Goal: Information Seeking & Learning: Learn about a topic

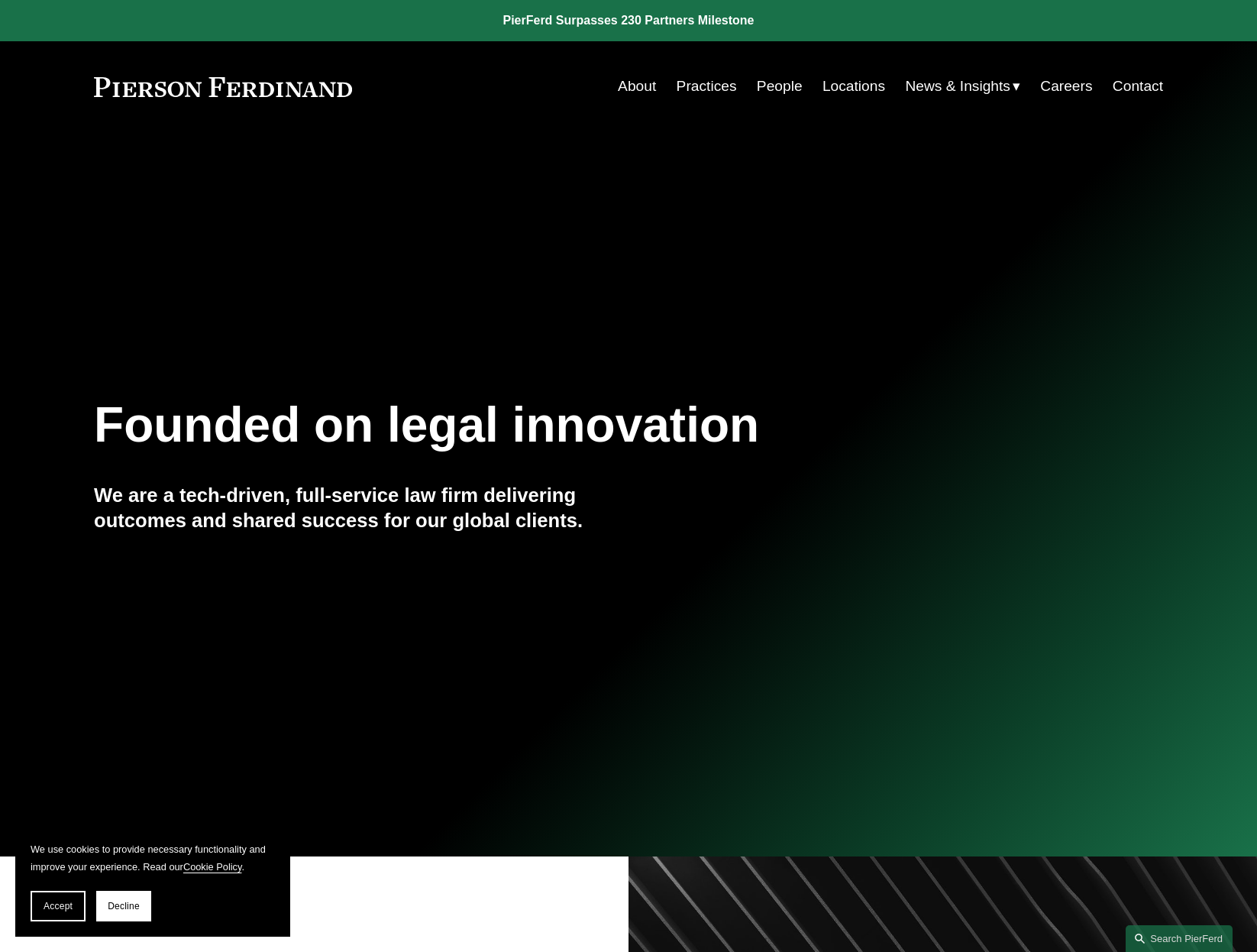
click at [1140, 85] on link "Contact" at bounding box center [1138, 86] width 51 height 29
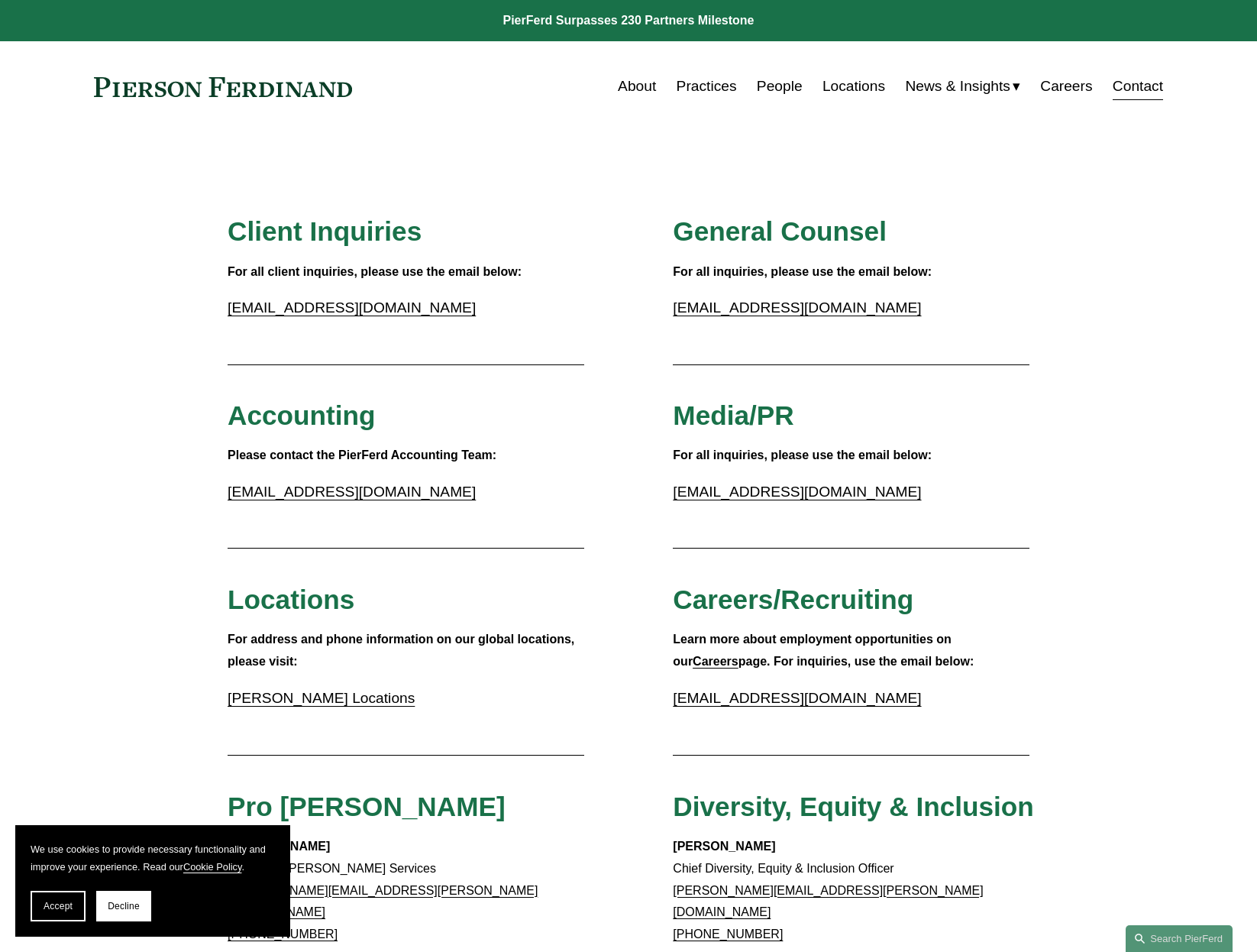
click at [620, 83] on link "About" at bounding box center [637, 86] width 38 height 29
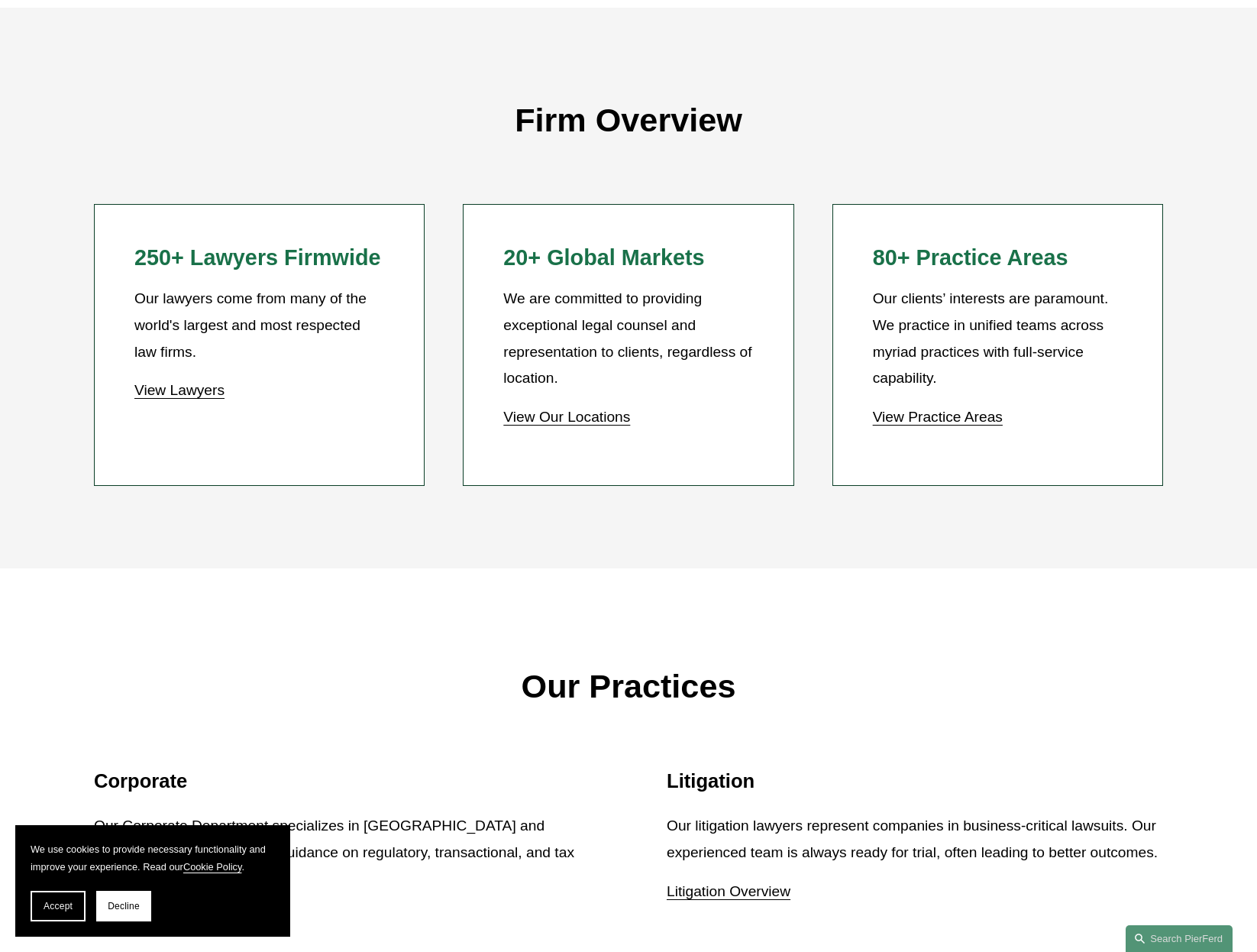
scroll to position [1311, 0]
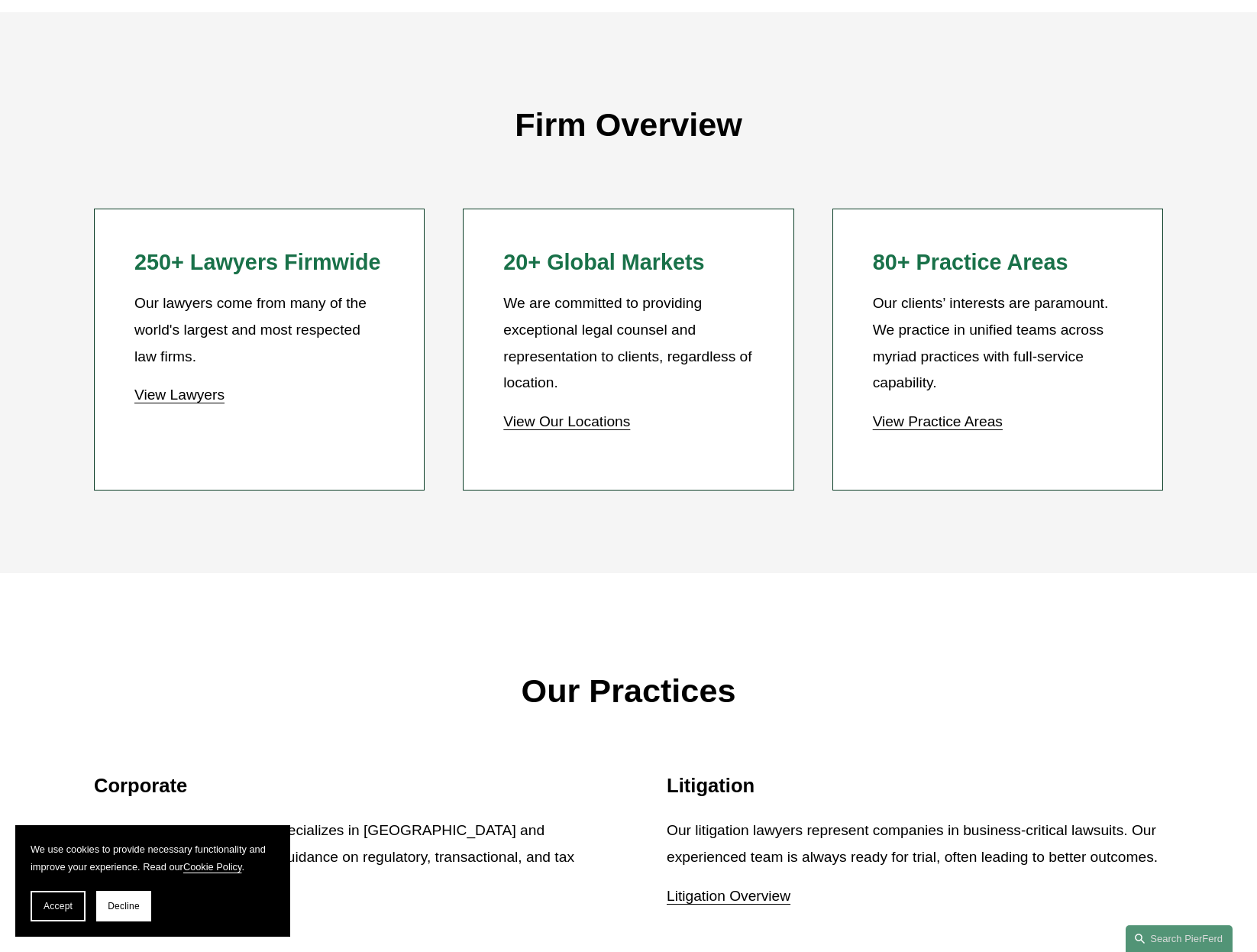
click at [216, 398] on link "View Lawyers" at bounding box center [179, 394] width 90 height 16
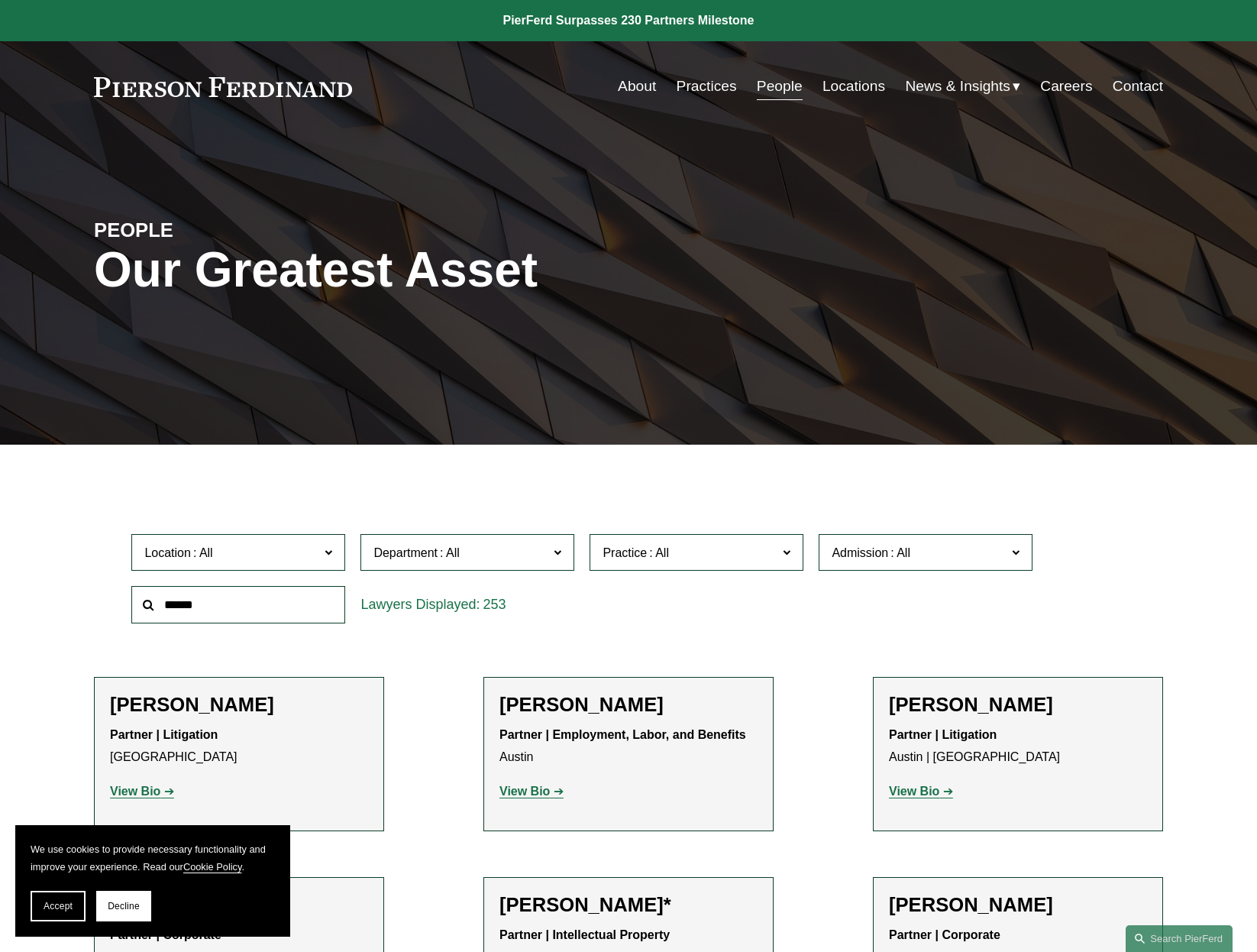
click at [1148, 623] on div "Location All Atlanta Austin Boston Charlotte Chicago Cincinnati Cleveland Colum…" at bounding box center [628, 579] width 1069 height 105
click at [333, 554] on label "Location" at bounding box center [238, 553] width 214 height 38
click at [811, 580] on div "Location All Atlanta Austin Boston Charlotte Chicago Cincinnati Cleveland Colum…" at bounding box center [628, 579] width 1009 height 105
click at [555, 800] on p "View Bio" at bounding box center [628, 792] width 258 height 23
click at [554, 793] on link "View Bio" at bounding box center [532, 791] width 64 height 13
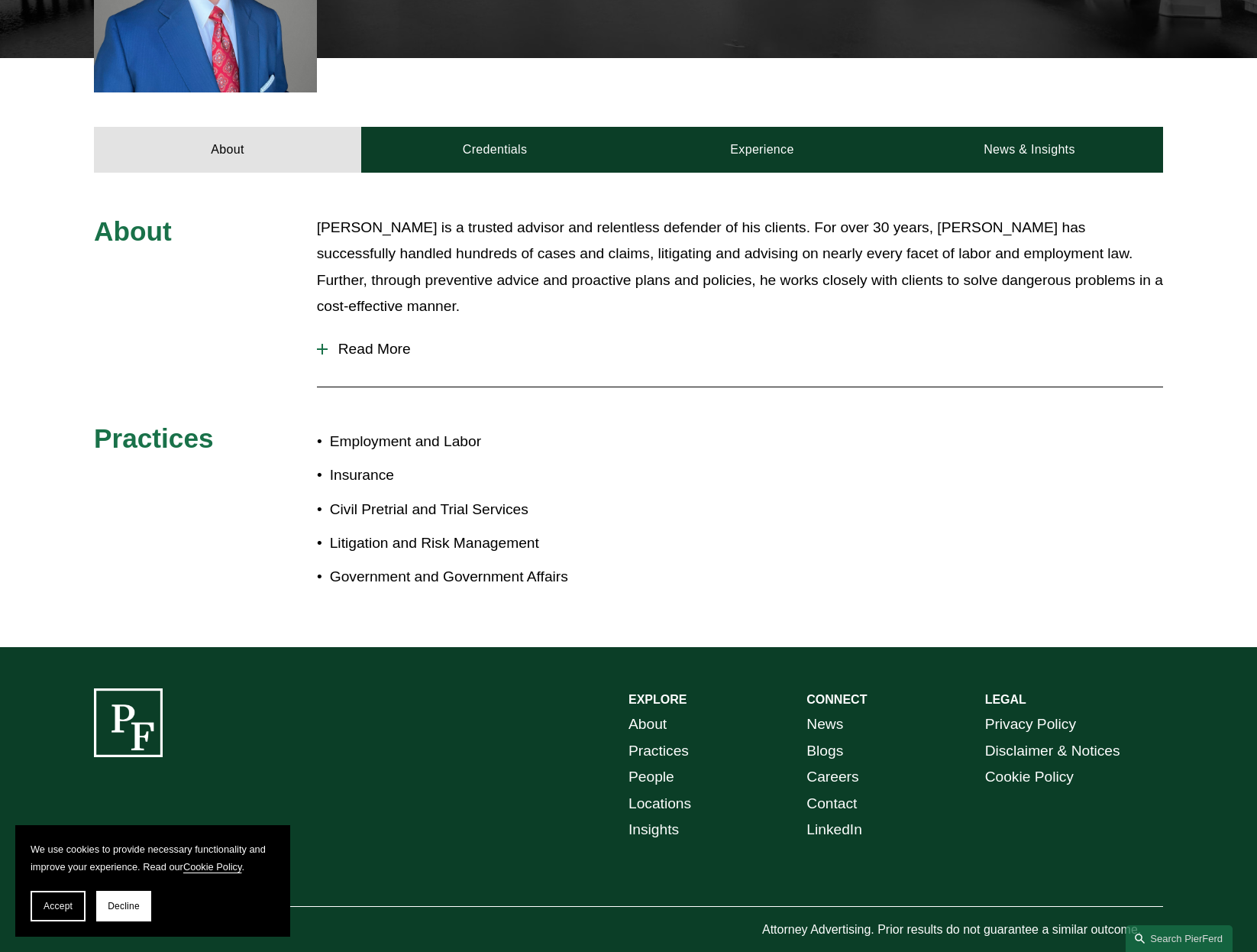
scroll to position [604, 0]
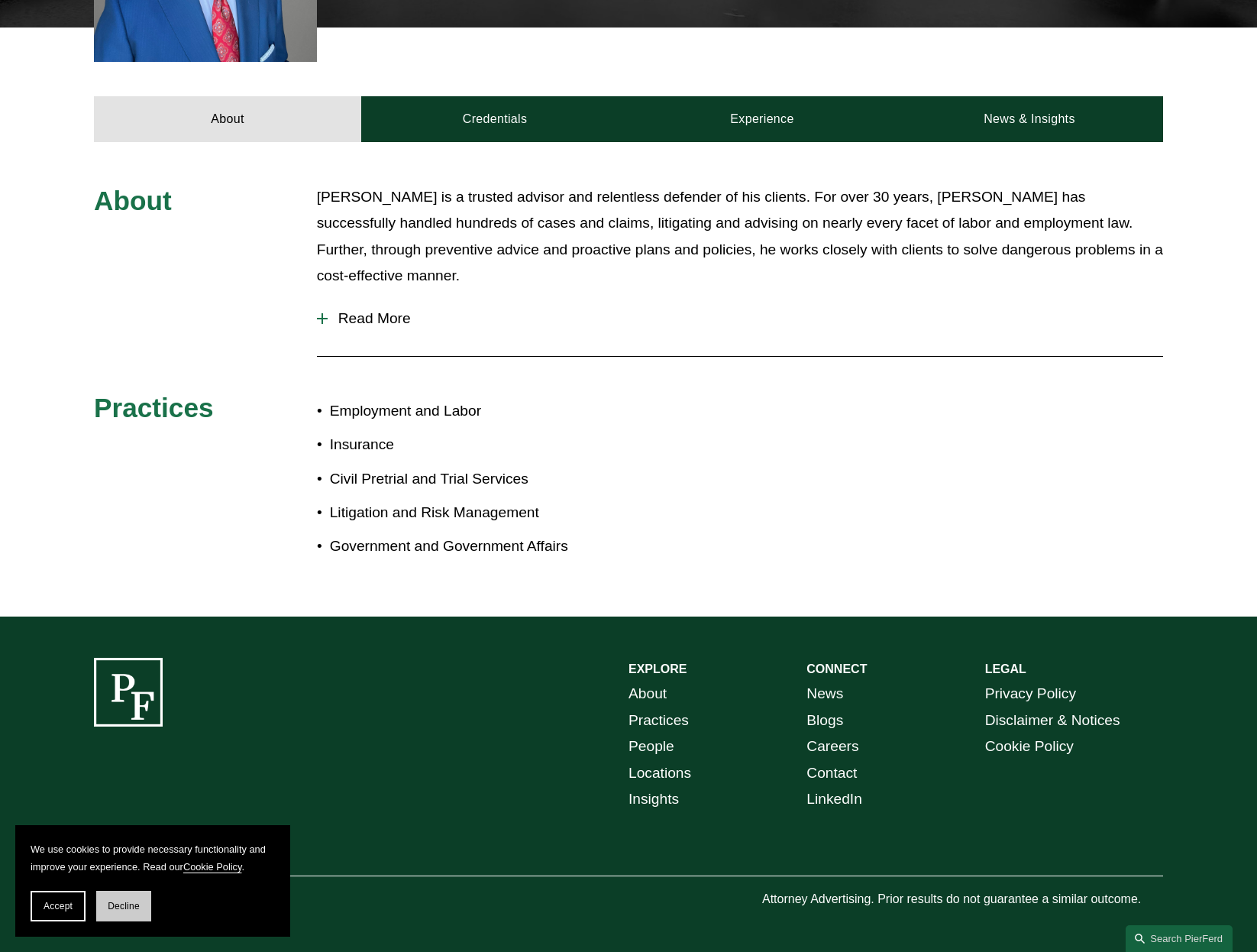
click at [132, 908] on span "Decline" at bounding box center [124, 905] width 32 height 10
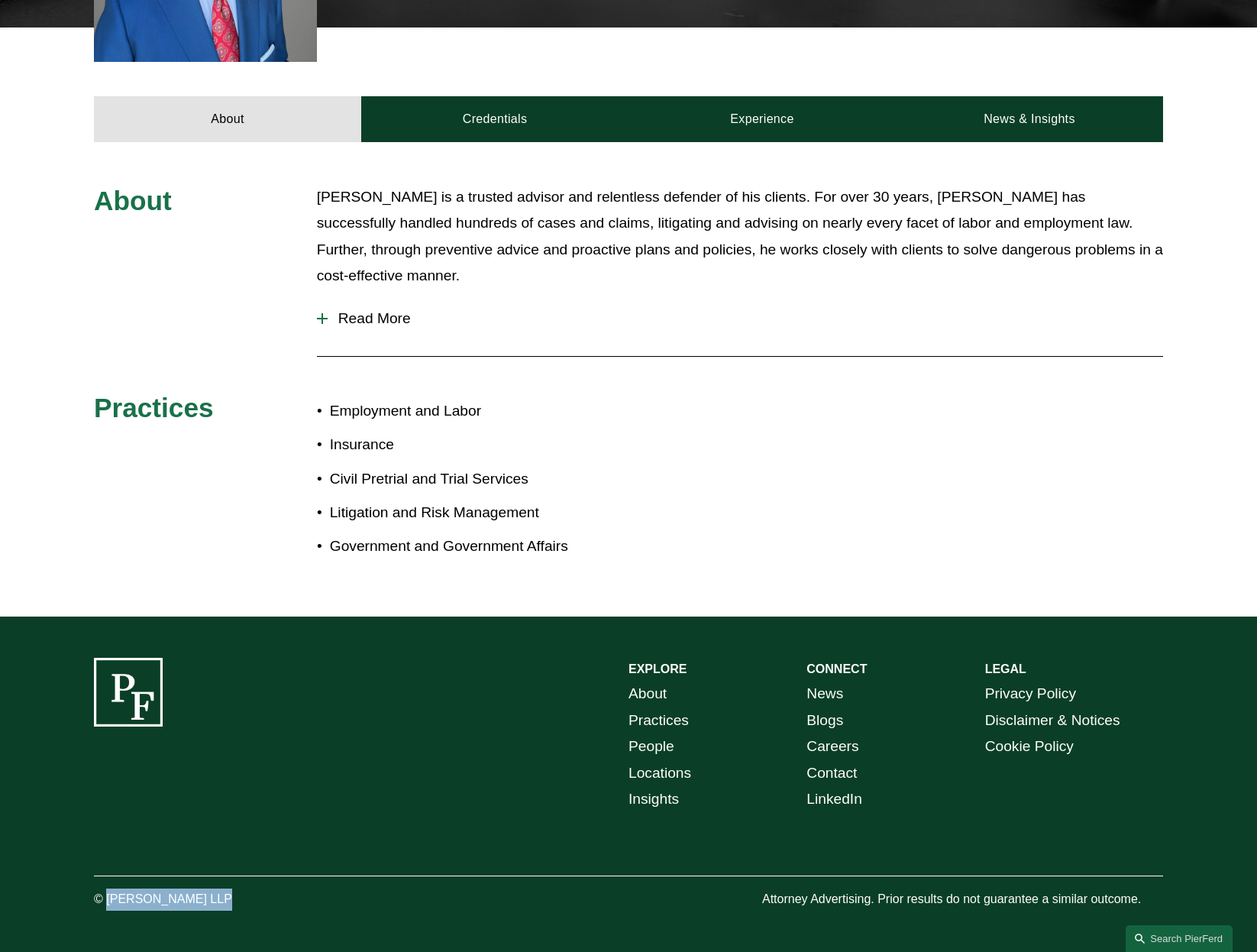
drag, startPoint x: 108, startPoint y: 896, endPoint x: 204, endPoint y: 897, distance: 96.0
click at [204, 897] on p "© [PERSON_NAME] LLP" at bounding box center [205, 900] width 223 height 23
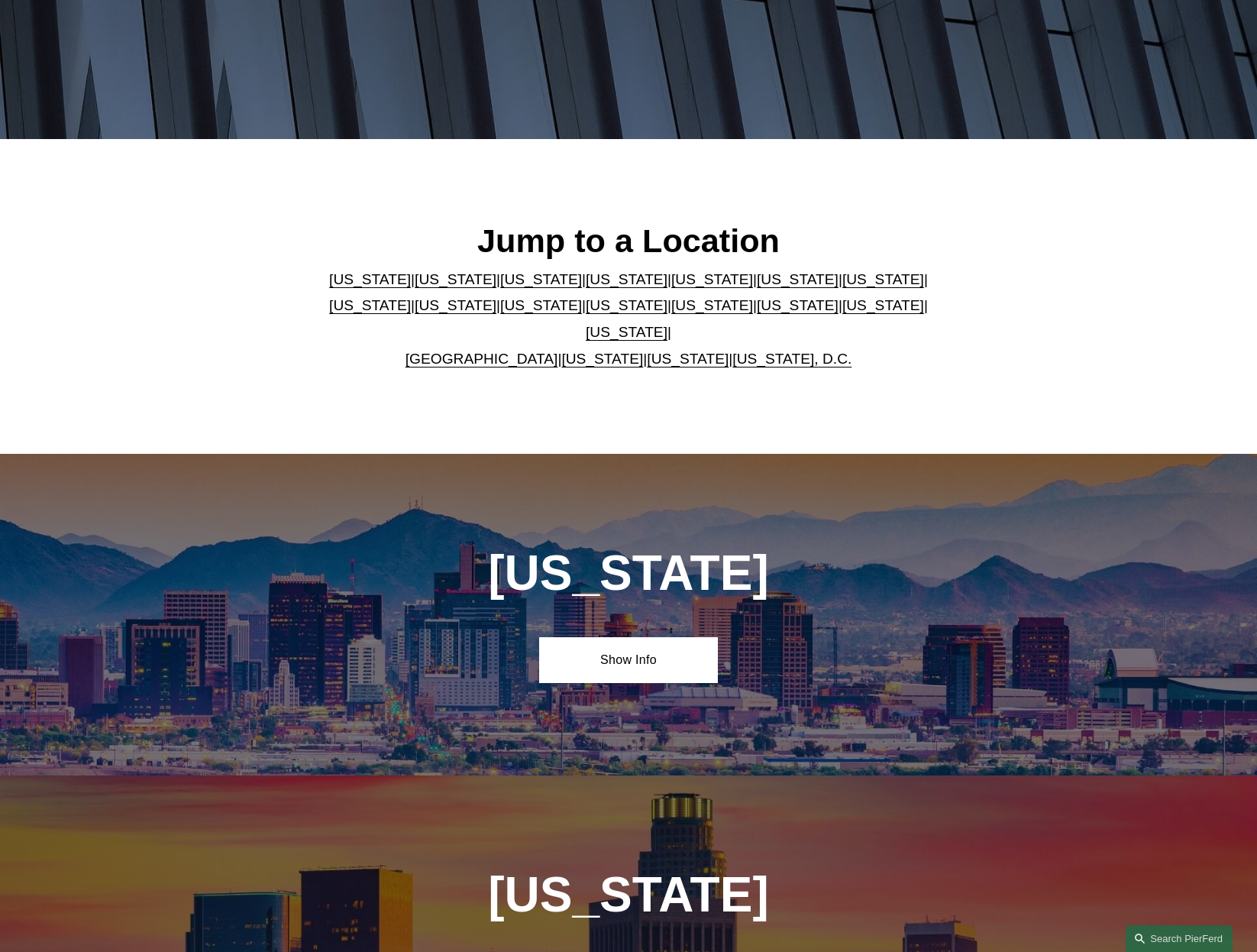
scroll to position [459, 0]
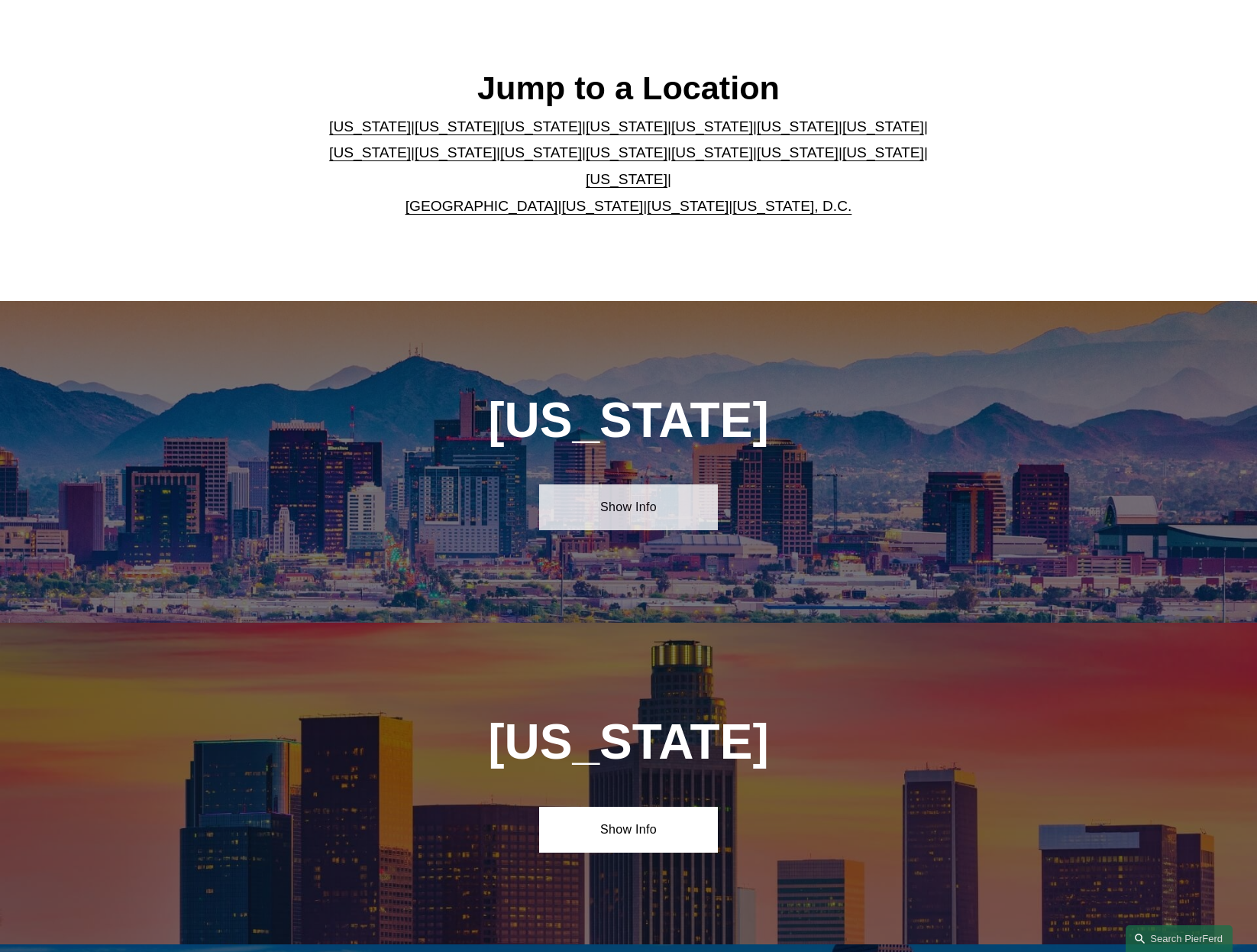
click at [585, 504] on link "Show Info" at bounding box center [628, 507] width 178 height 46
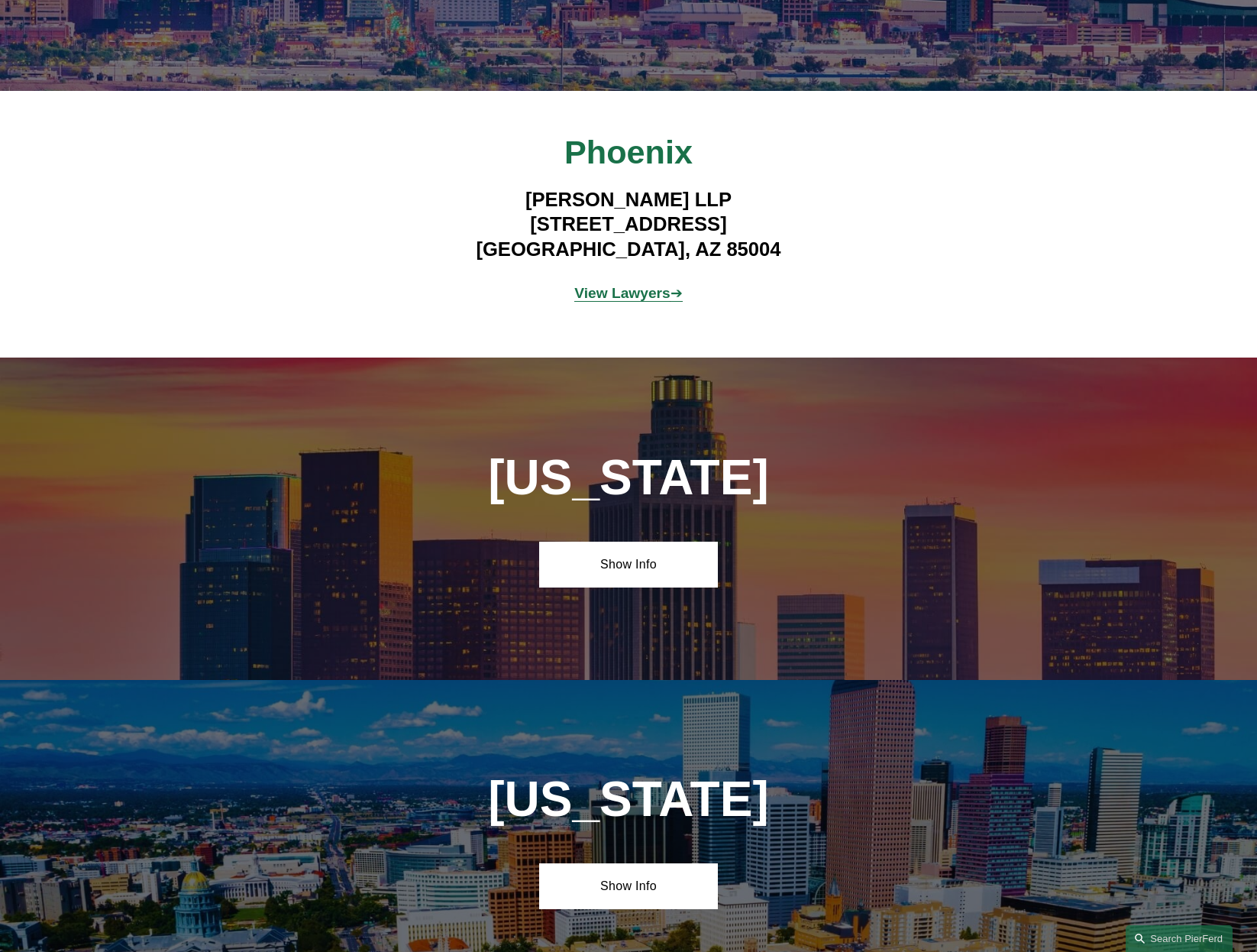
scroll to position [993, 0]
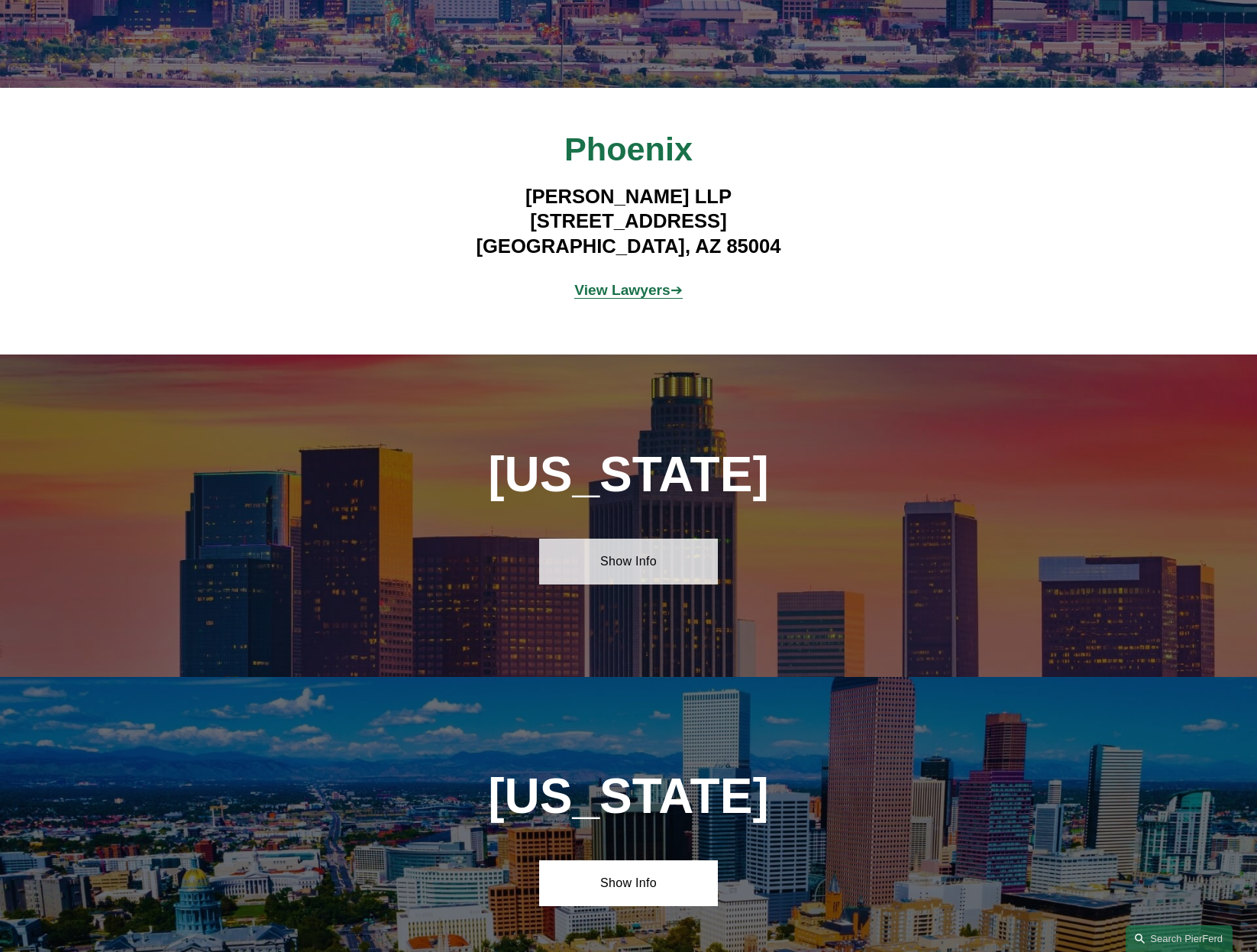
click at [653, 563] on link "Show Info" at bounding box center [628, 561] width 178 height 46
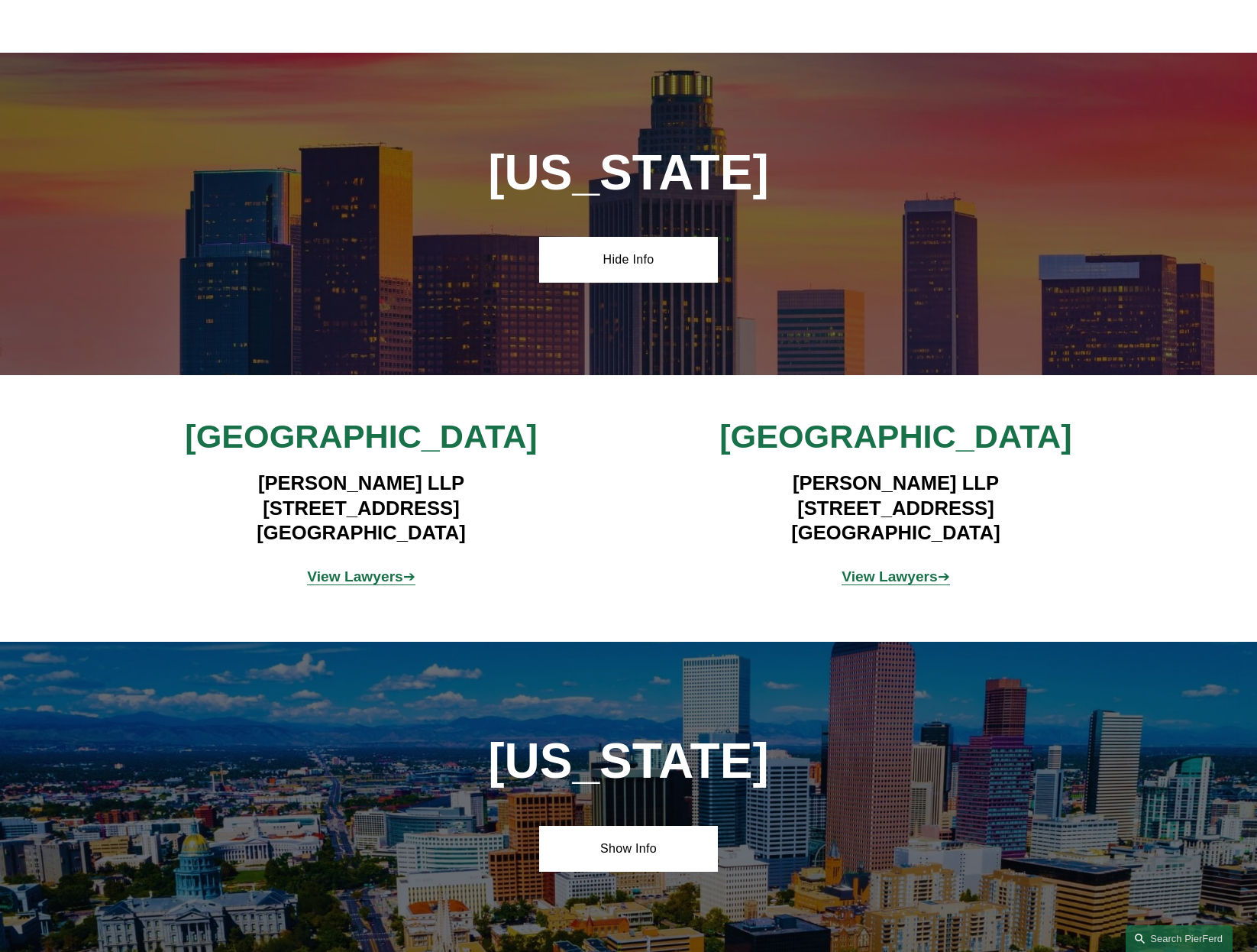
scroll to position [1299, 0]
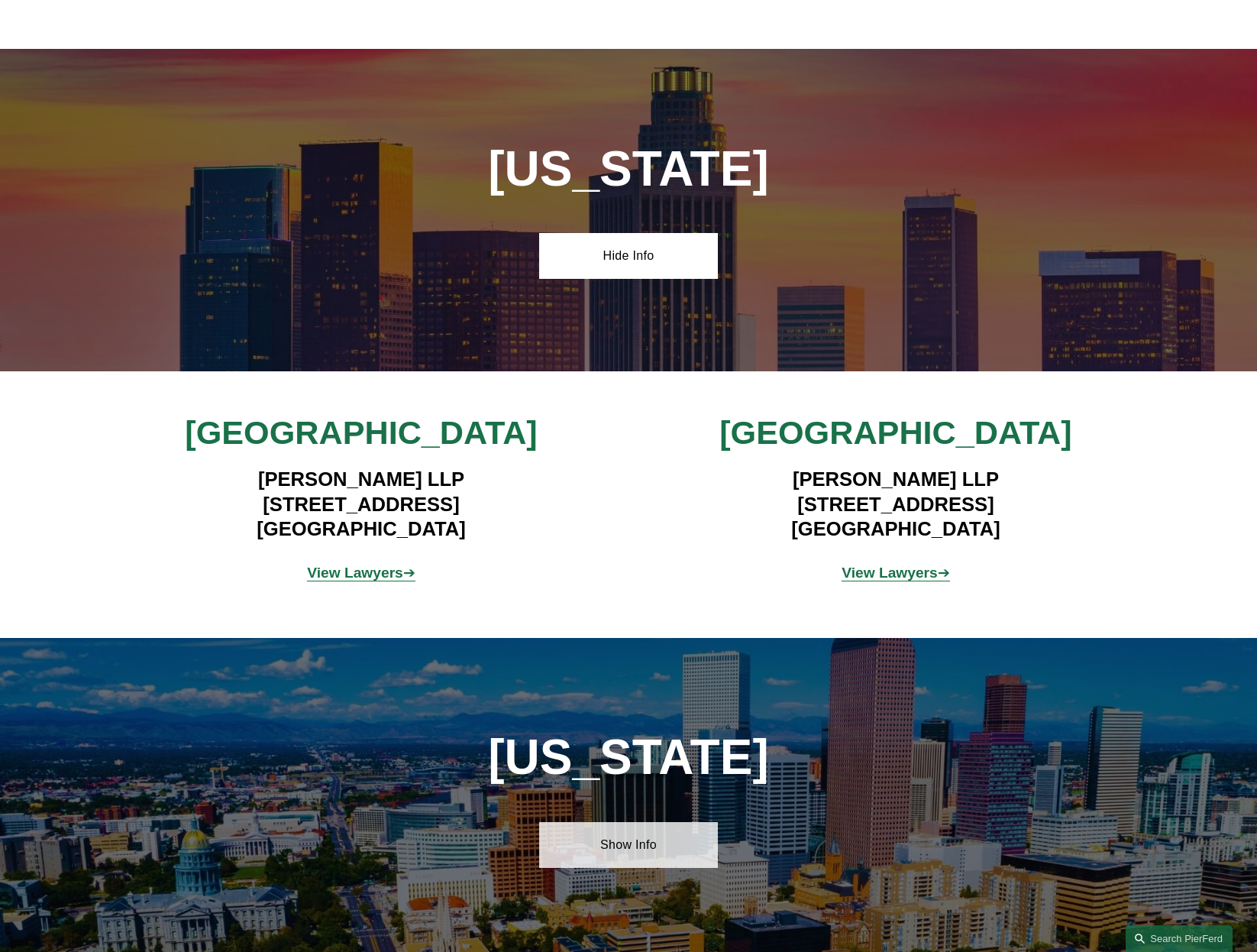
click at [619, 840] on link "Show Info" at bounding box center [628, 844] width 178 height 46
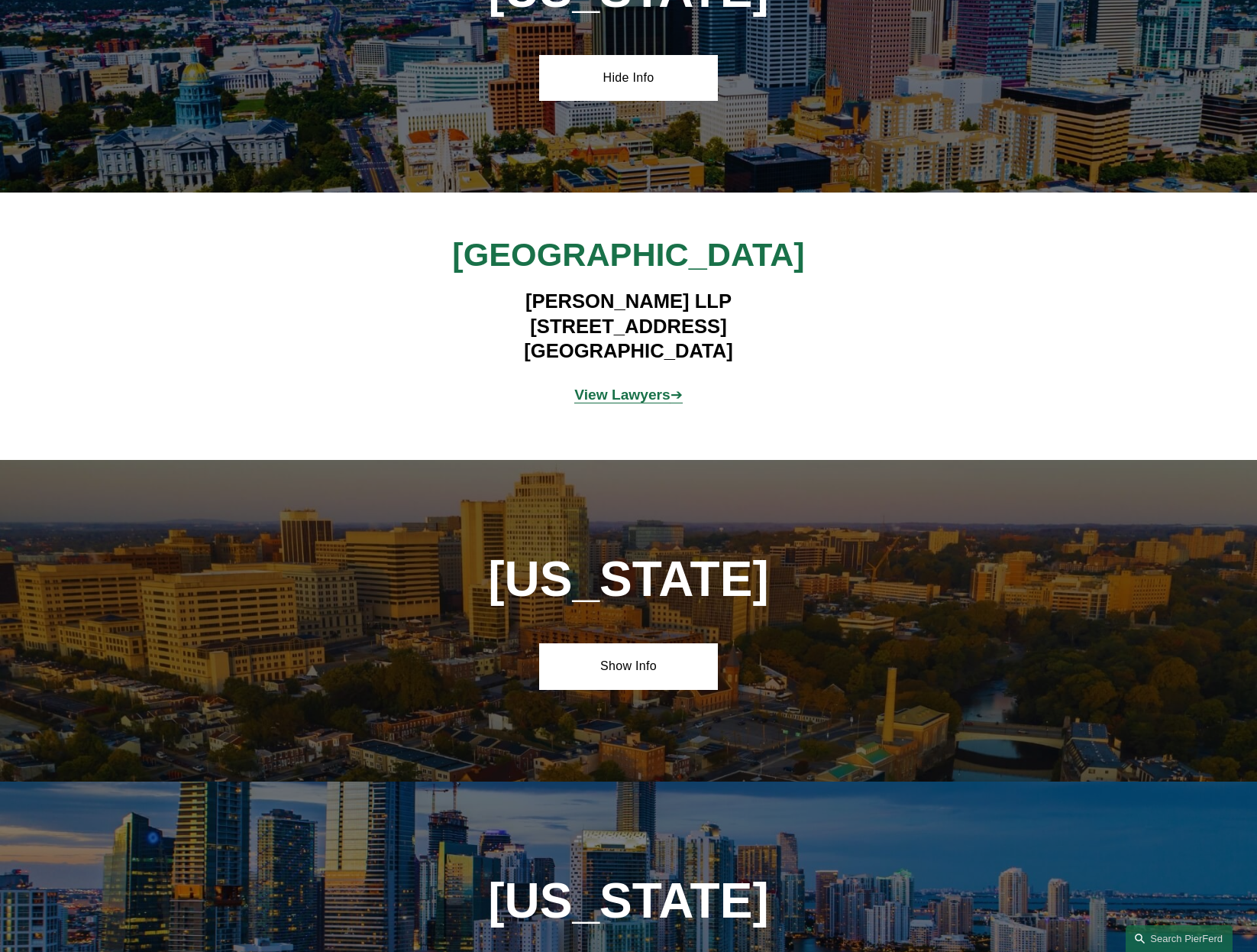
scroll to position [2139, 0]
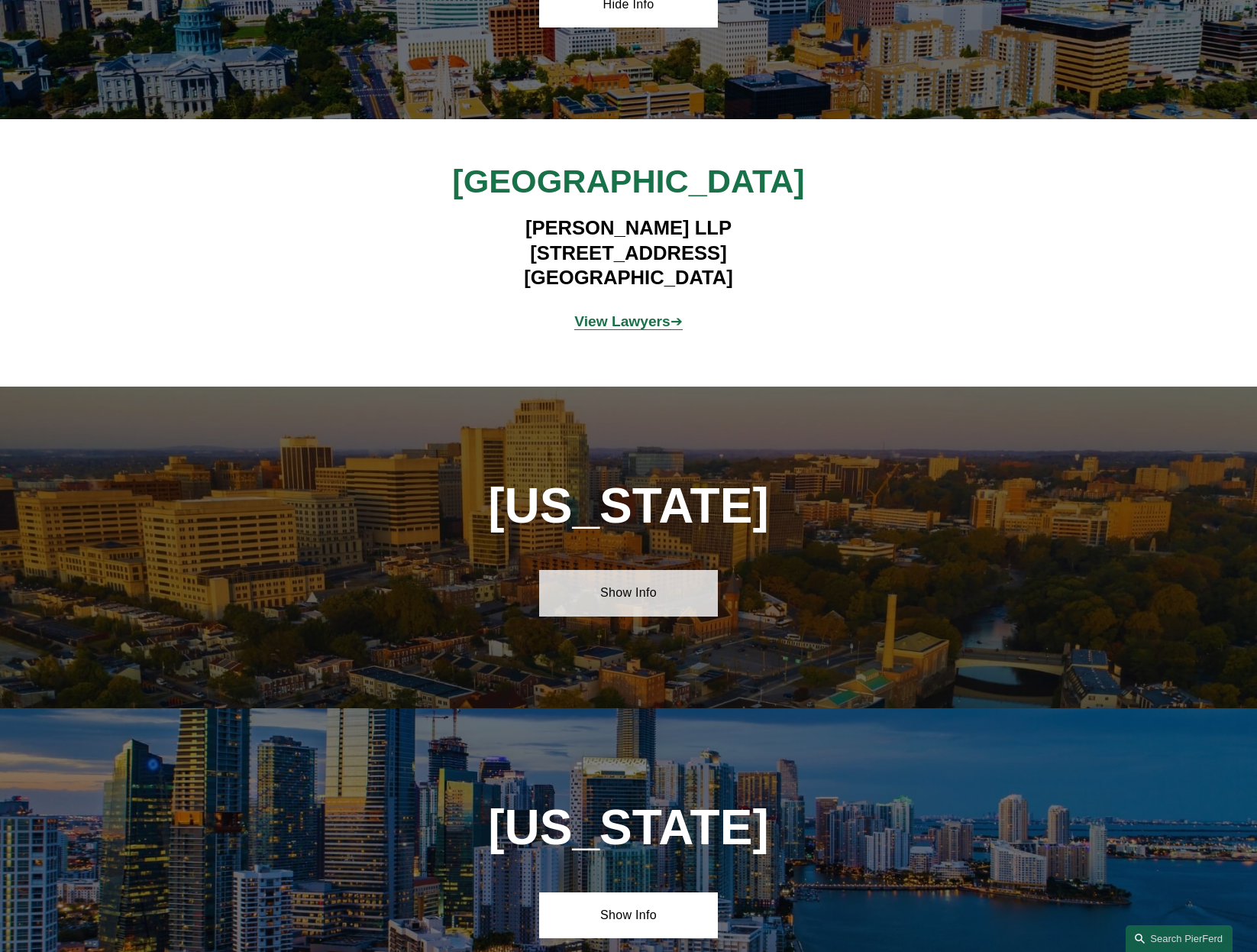
click at [657, 603] on link "Show Info" at bounding box center [628, 592] width 178 height 46
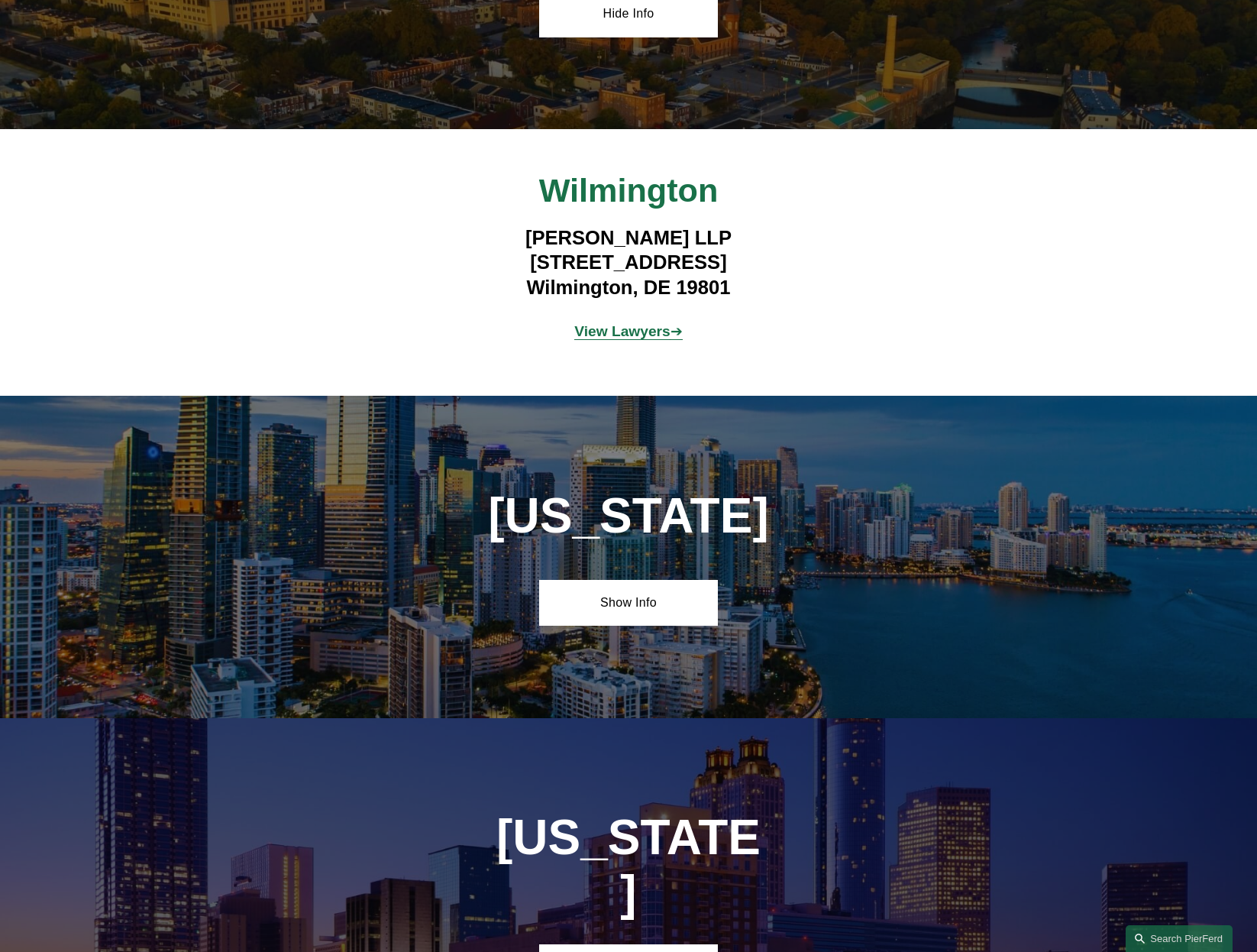
scroll to position [2750, 0]
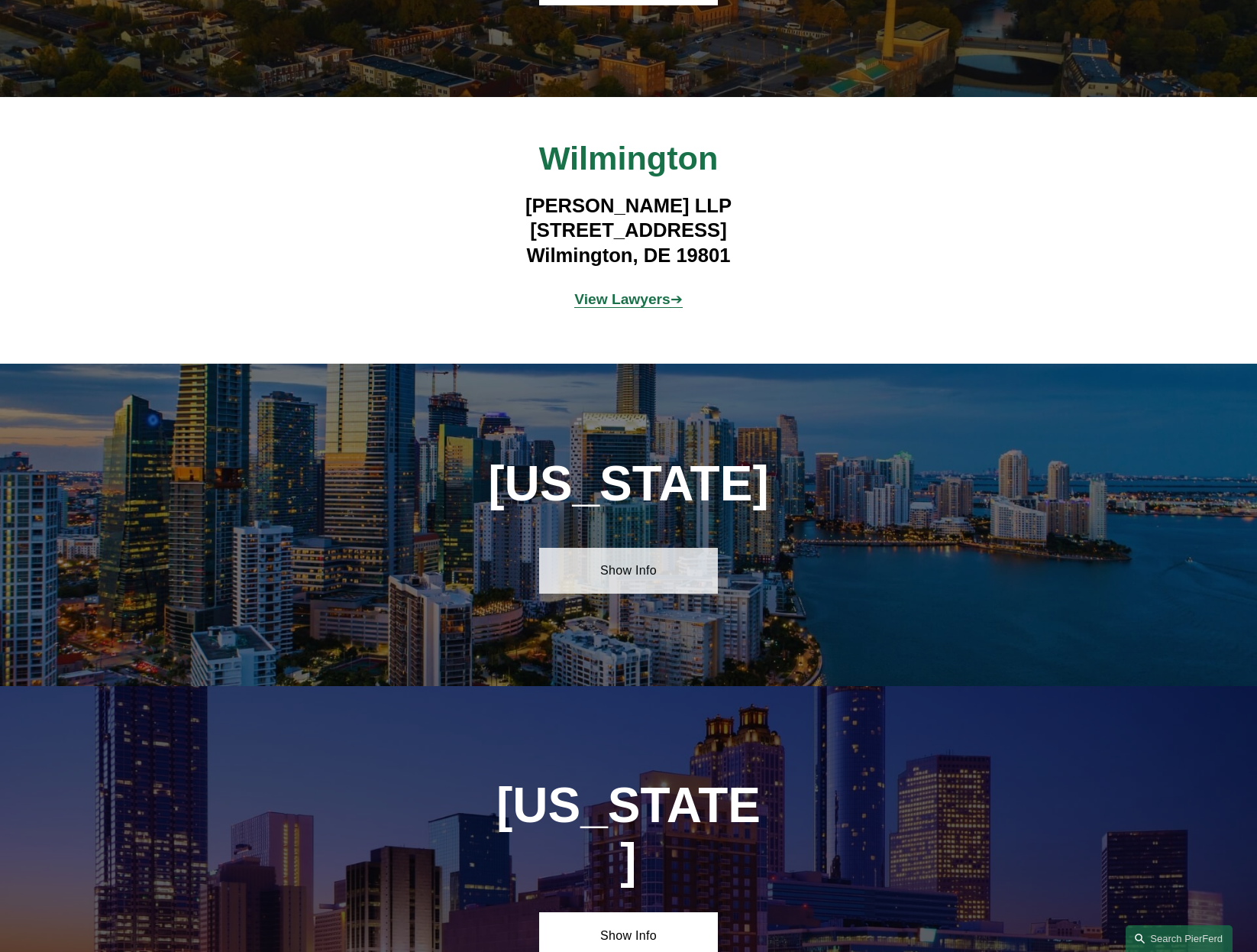
click at [615, 575] on link "Show Info" at bounding box center [628, 571] width 178 height 46
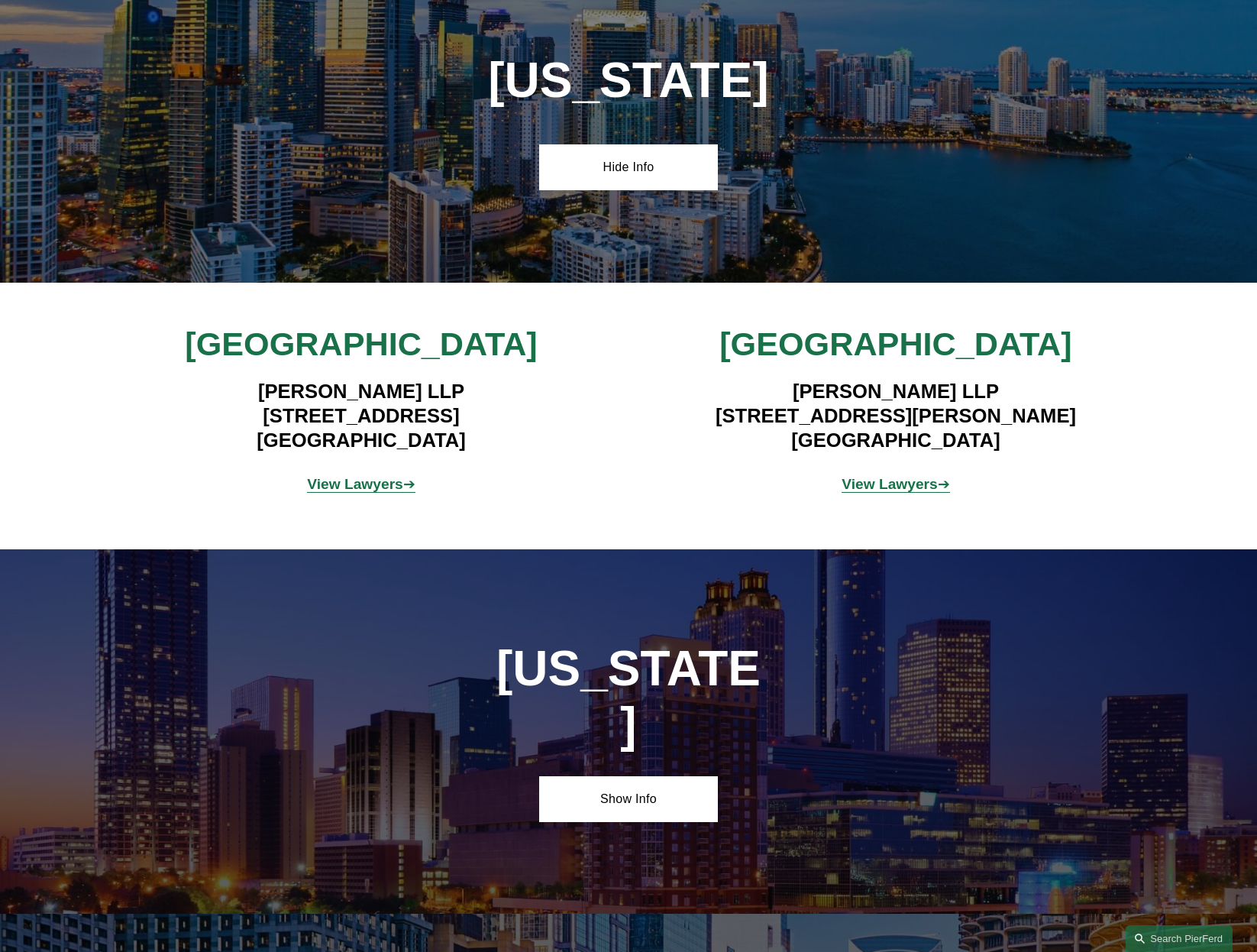
scroll to position [3285, 0]
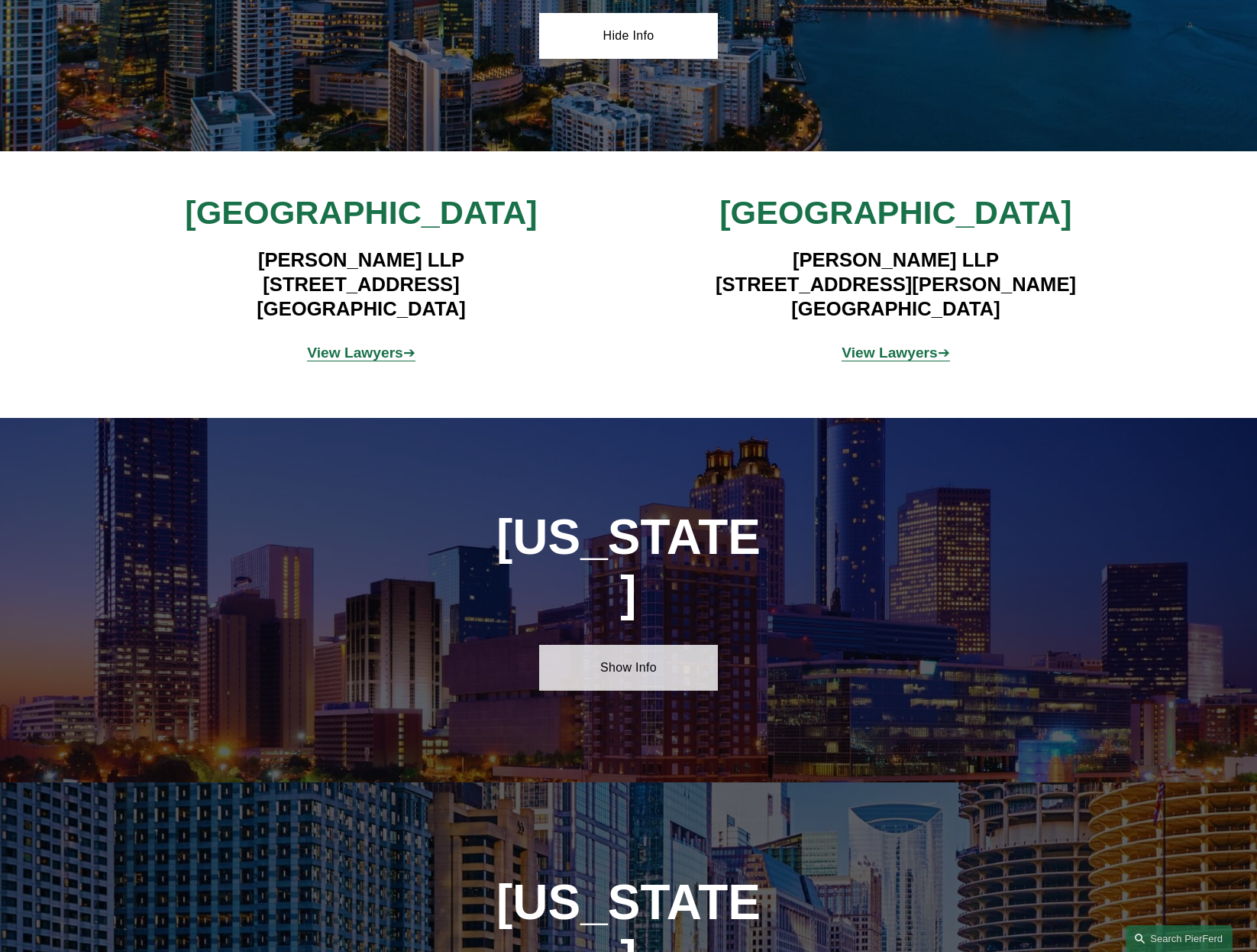
click at [666, 645] on link "Show Info" at bounding box center [628, 667] width 178 height 46
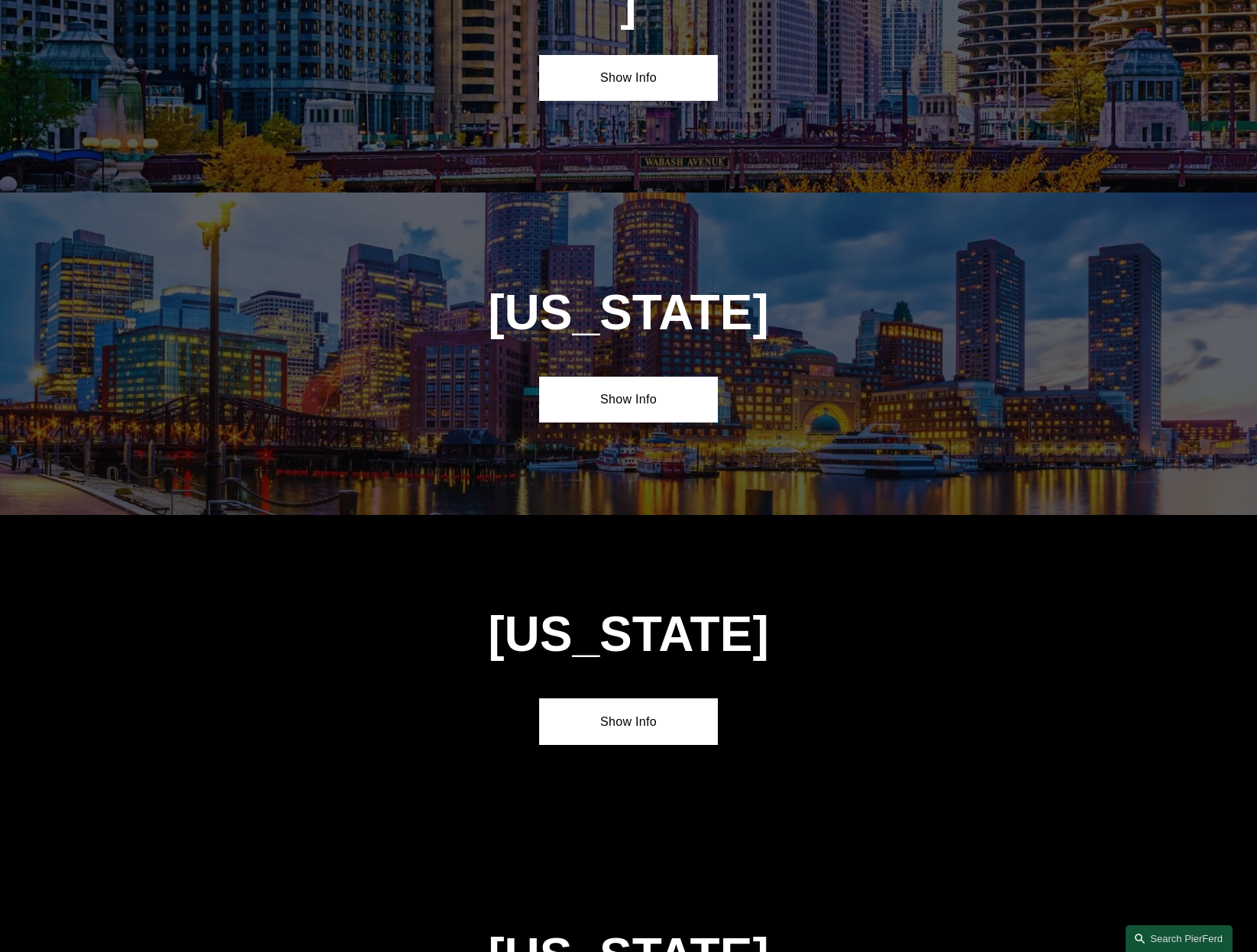
scroll to position [4431, 0]
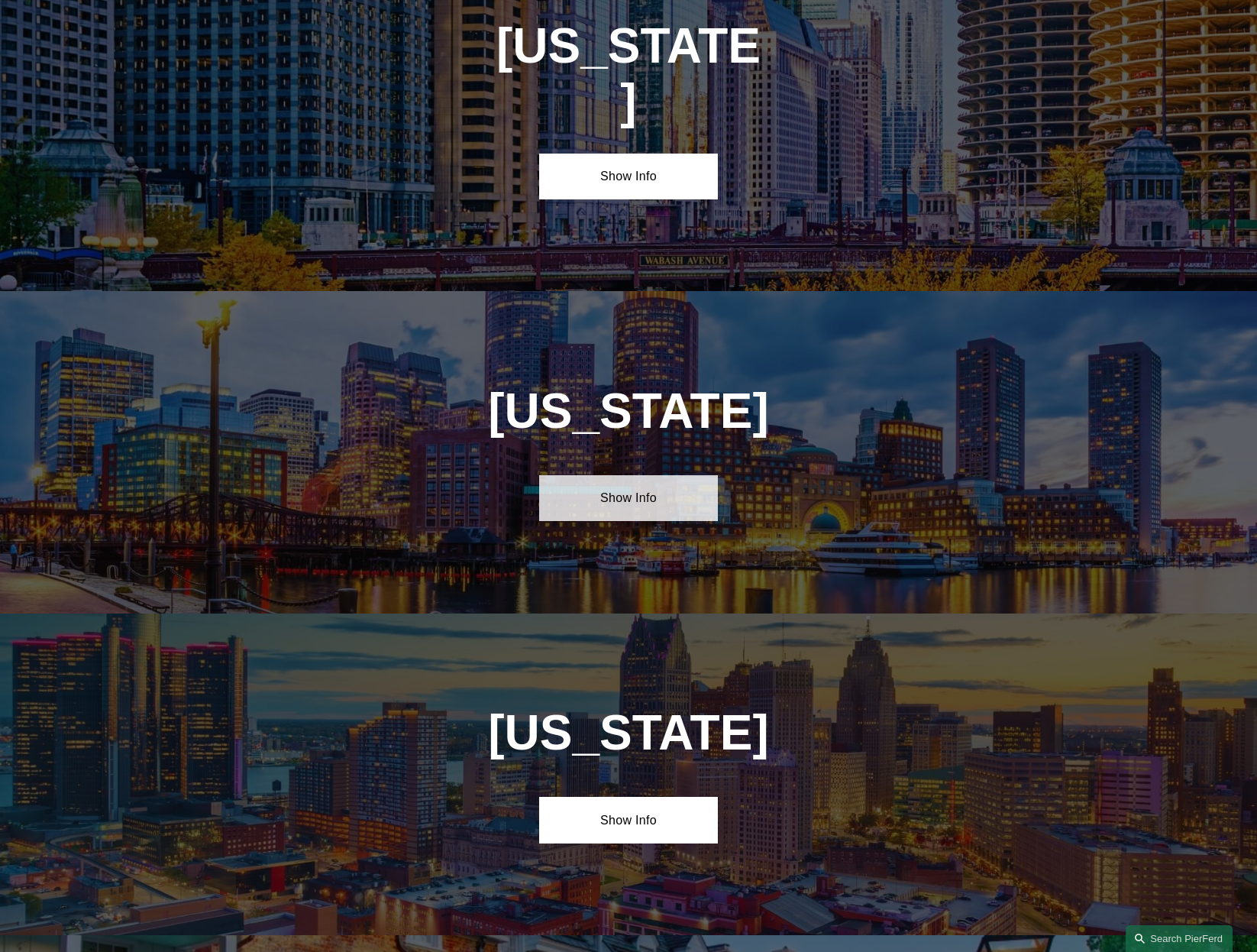
click at [628, 475] on link "Show Info" at bounding box center [628, 497] width 178 height 46
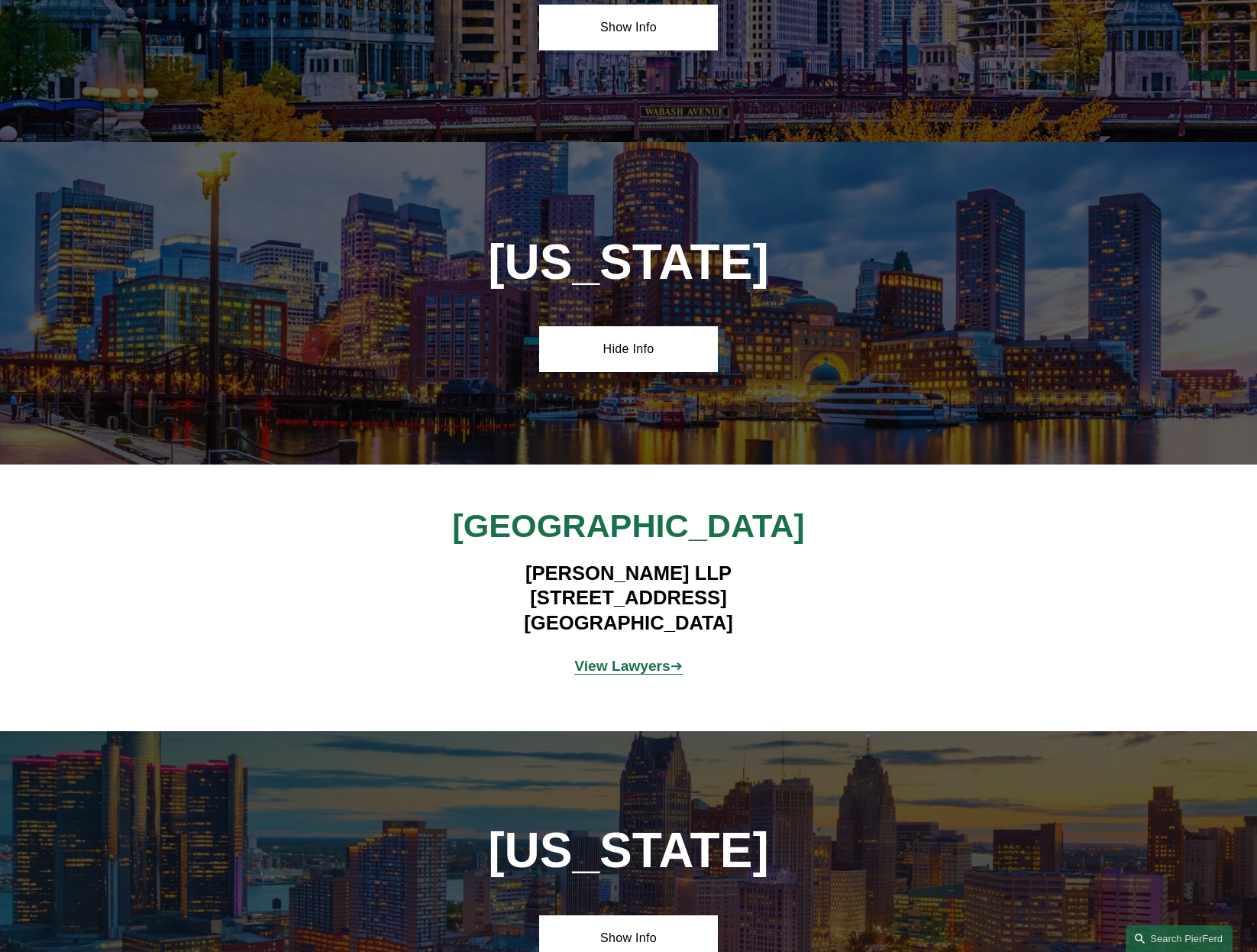
scroll to position [4584, 0]
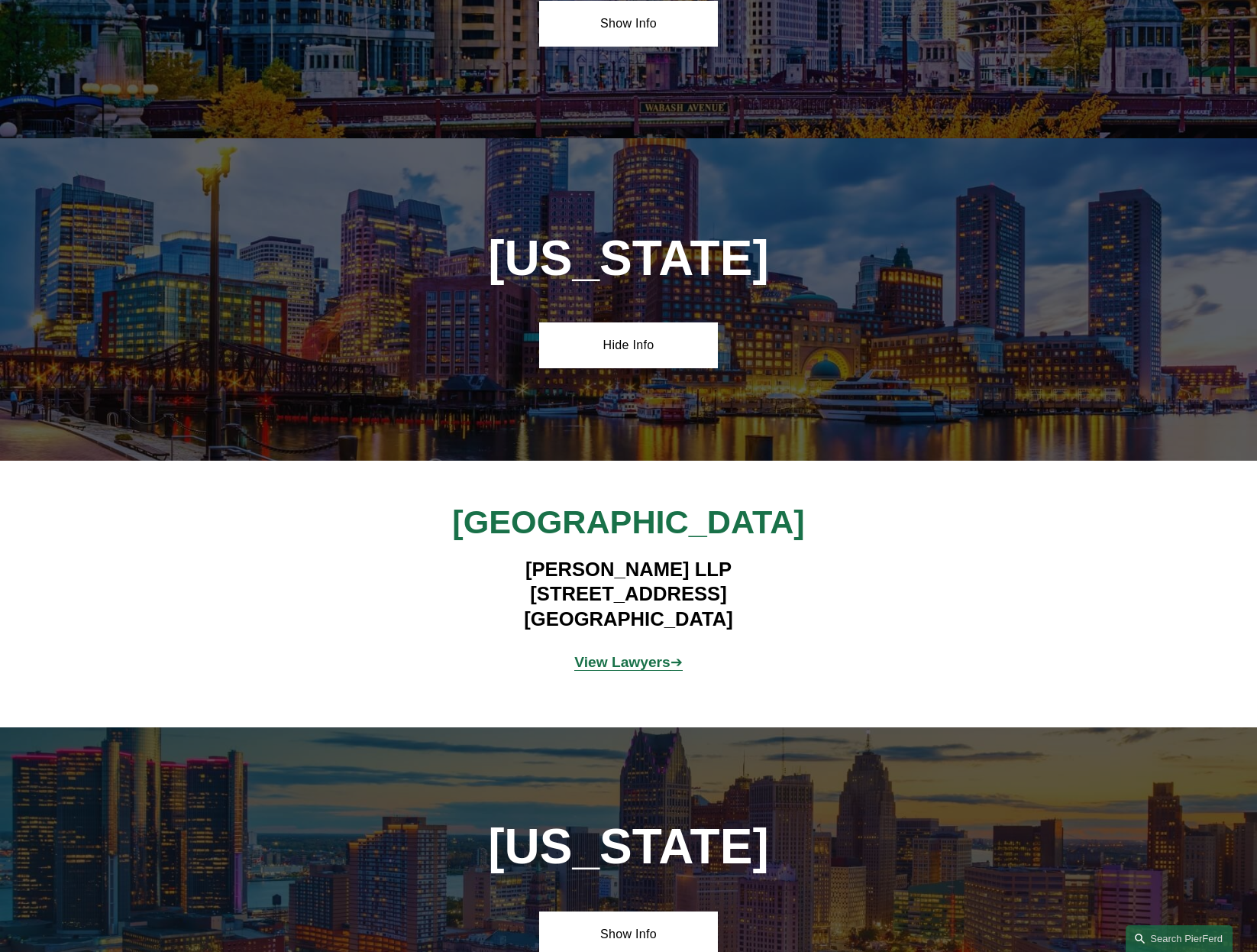
click at [608, 654] on strong "View Lawyers" at bounding box center [623, 662] width 97 height 16
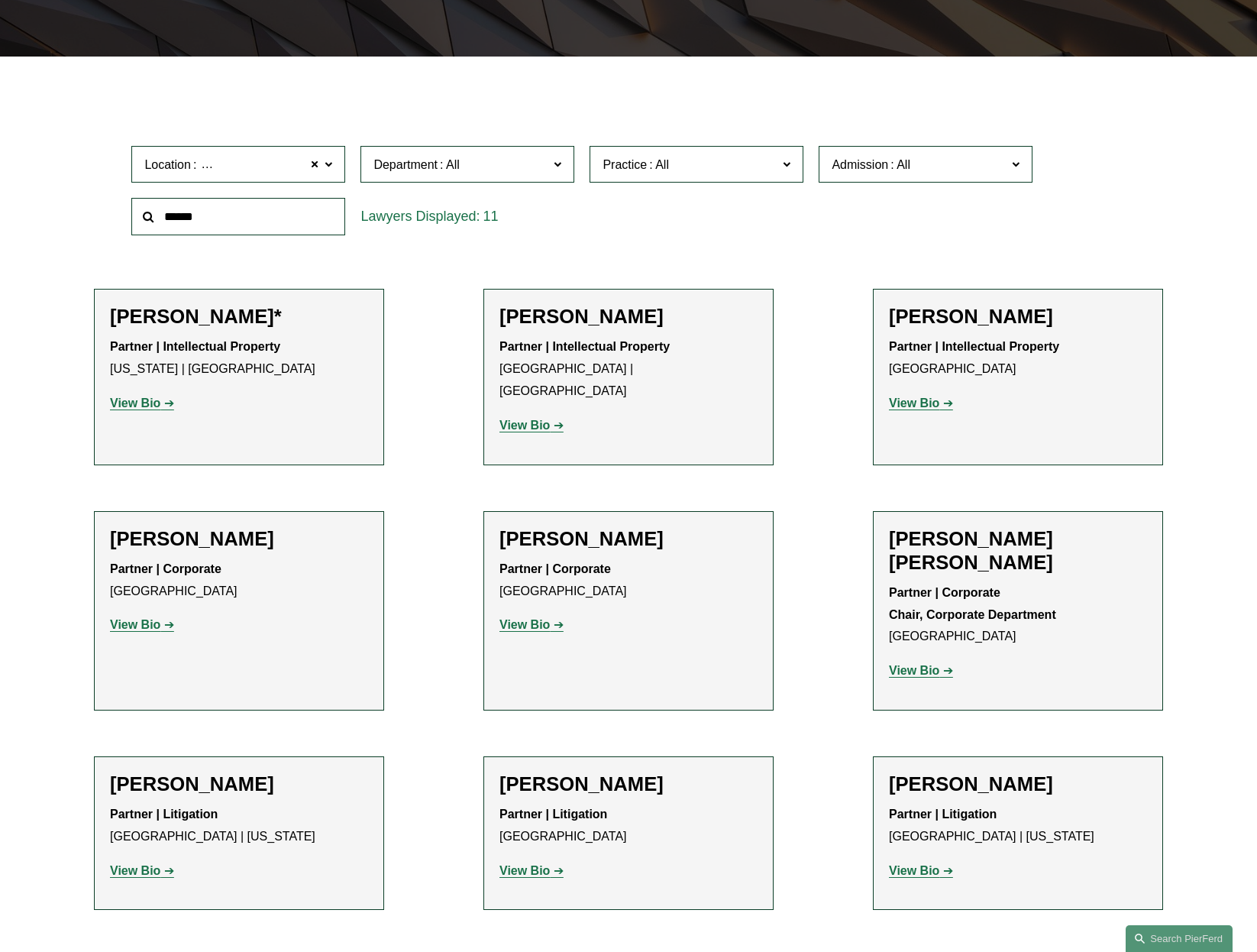
scroll to position [534, 0]
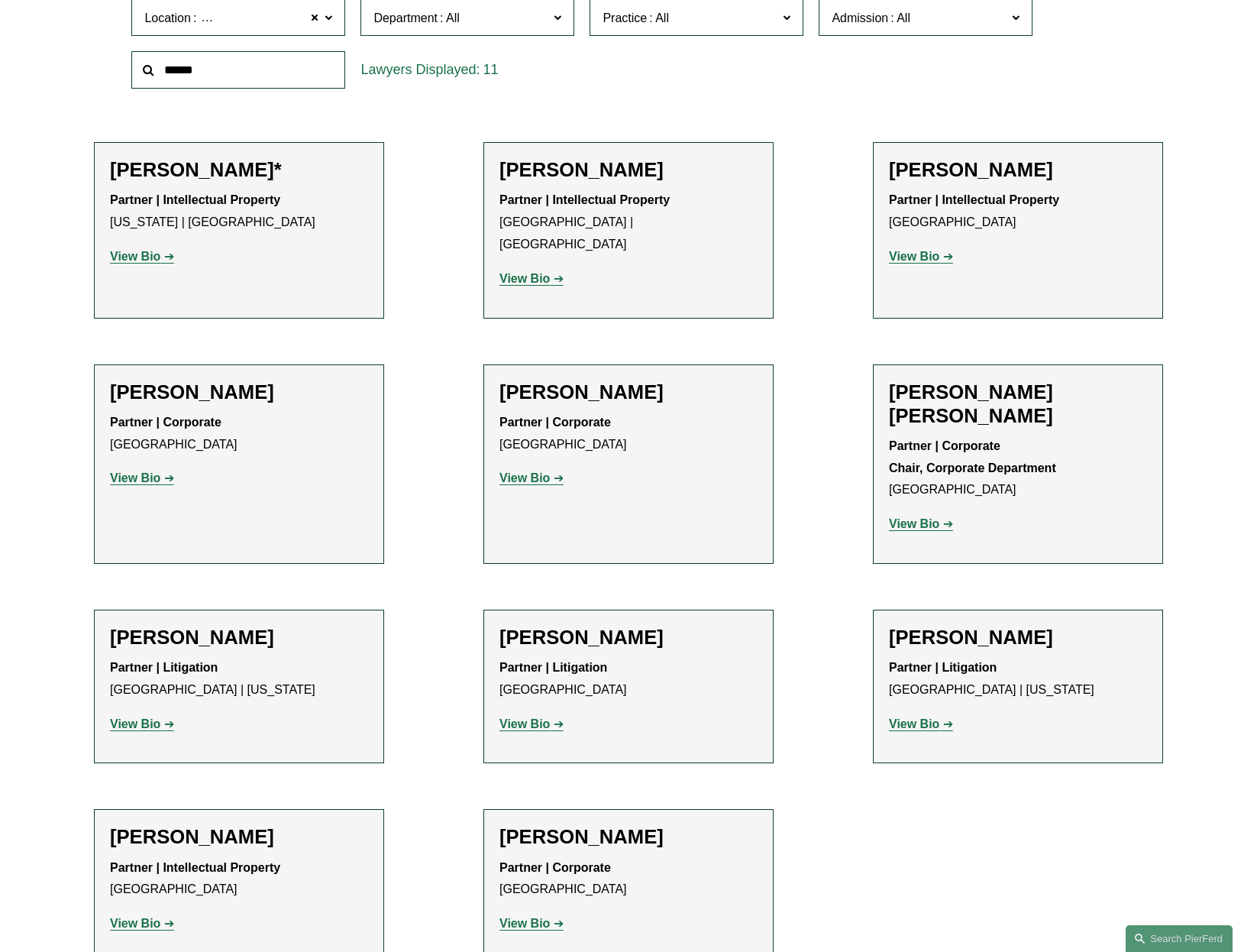
drag, startPoint x: 620, startPoint y: 596, endPoint x: 542, endPoint y: 675, distance: 111.0
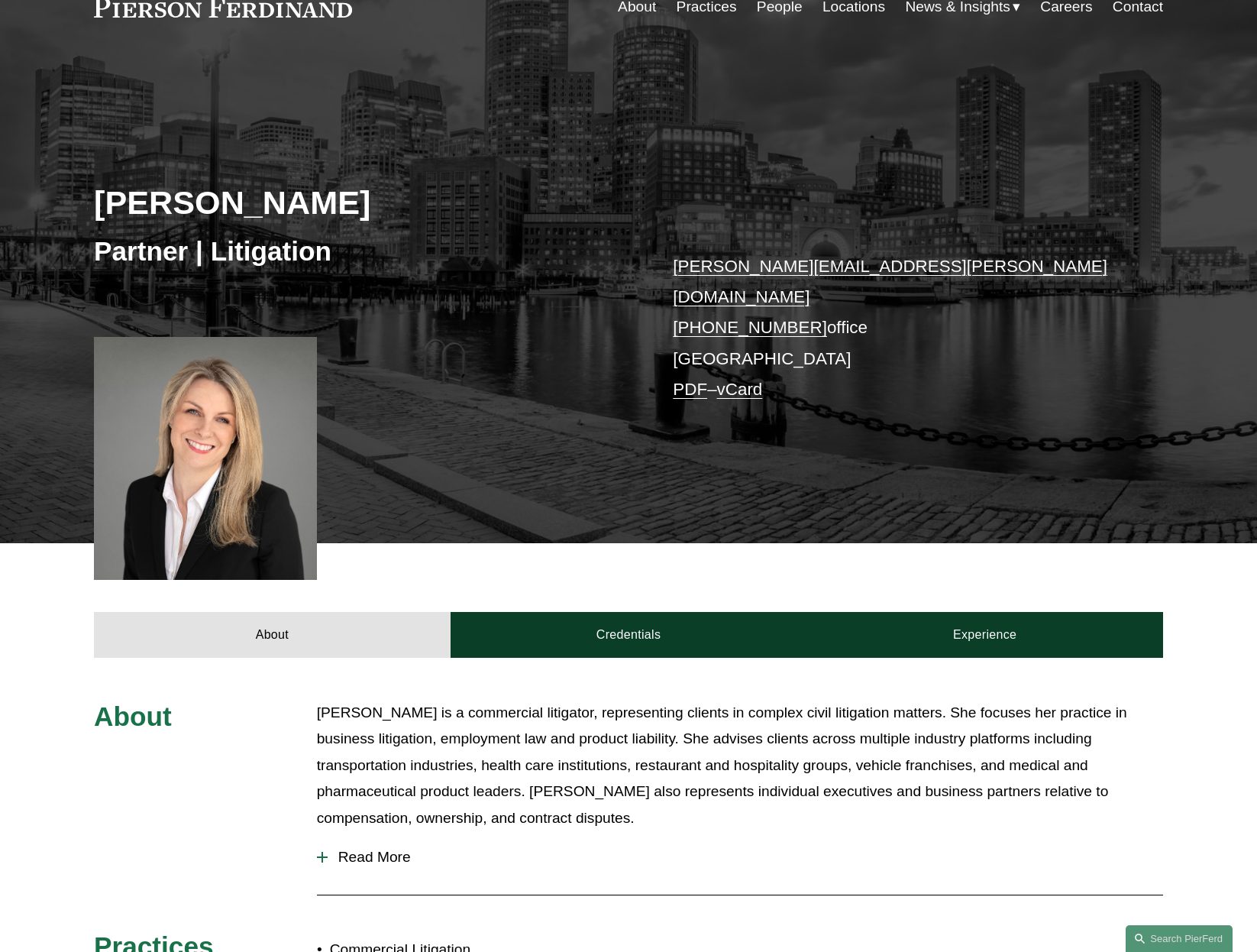
scroll to position [76, 0]
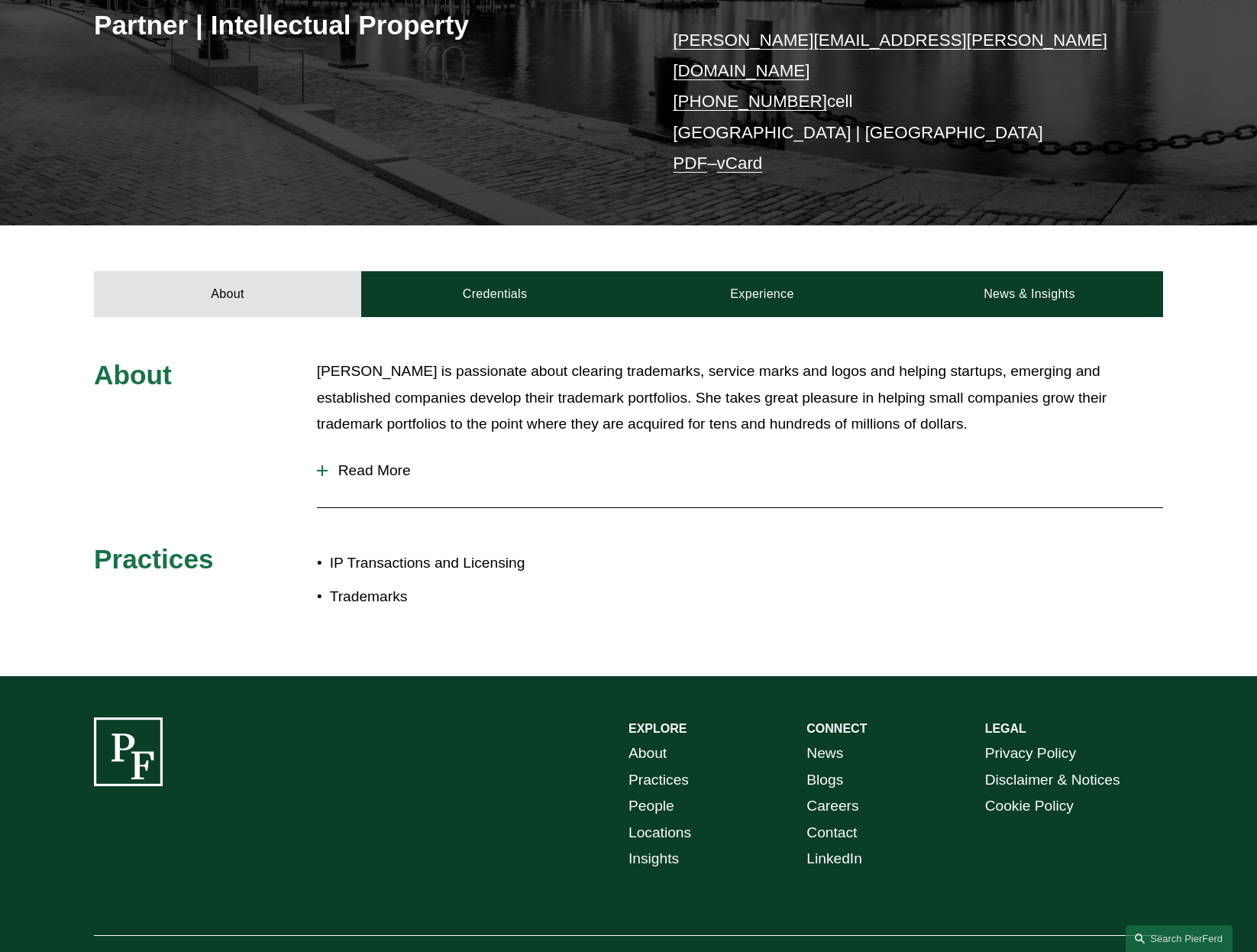
scroll to position [352, 0]
